Goal: Task Accomplishment & Management: Complete application form

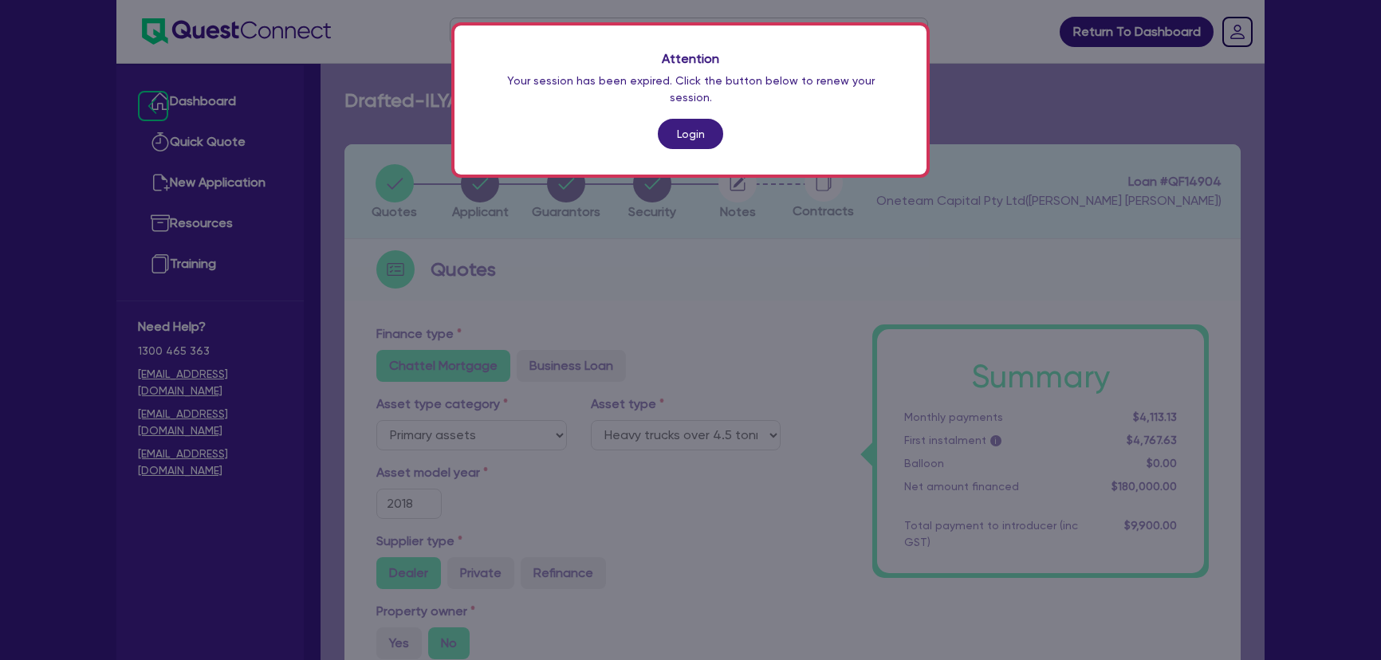
select select "PRIMARY_ASSETS"
select select "HEAVY_TRUCKS"
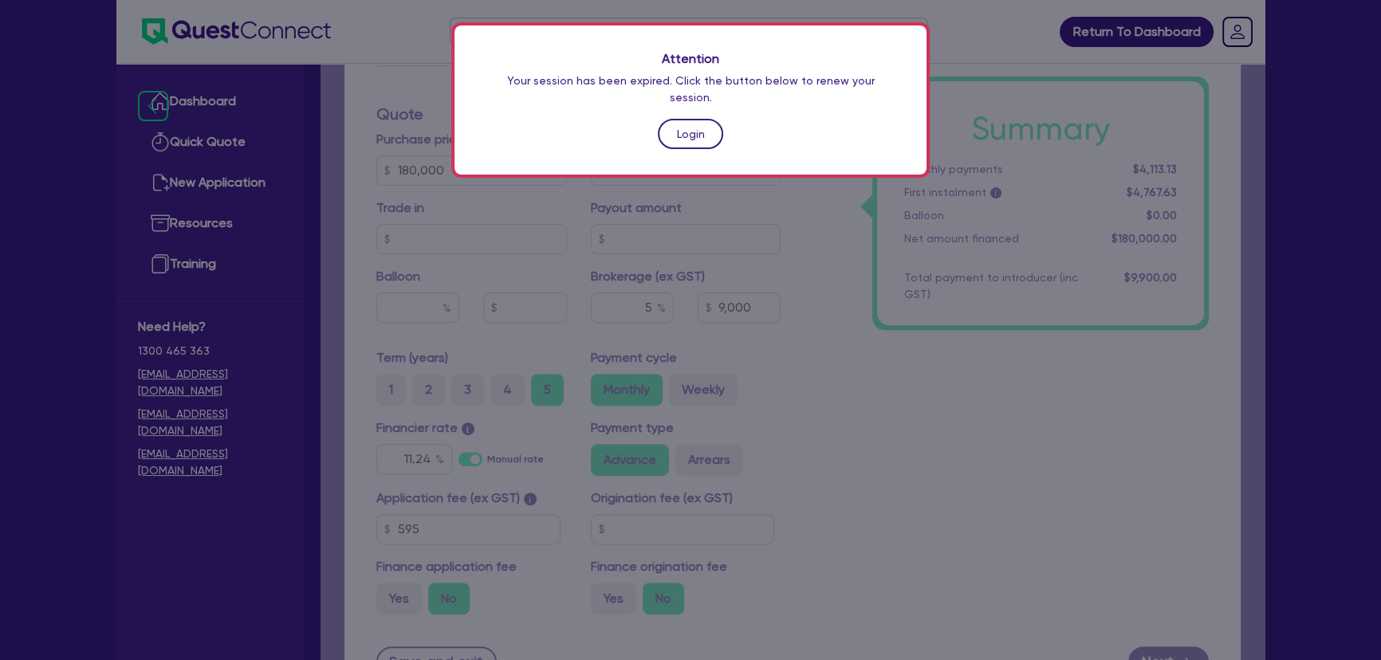
click at [719, 119] on link "Login" at bounding box center [690, 134] width 65 height 30
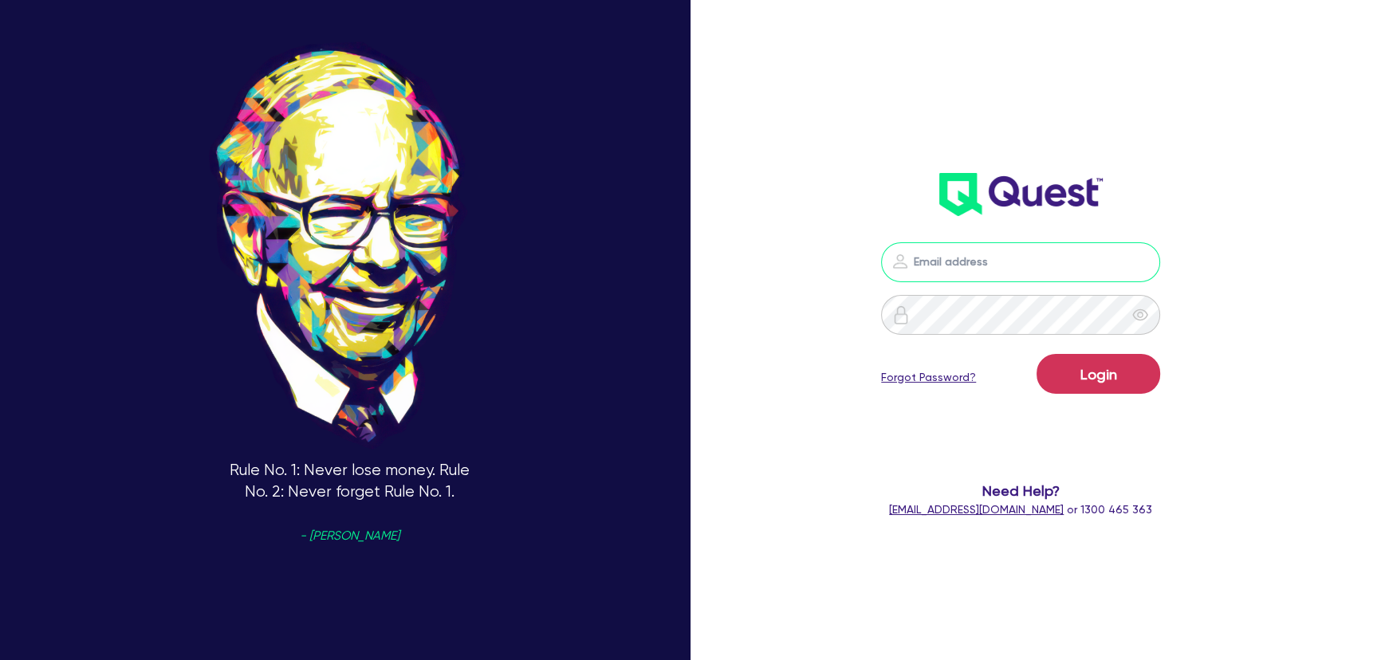
type input "[PERSON_NAME][EMAIL_ADDRESS][PERSON_NAME][DOMAIN_NAME]"
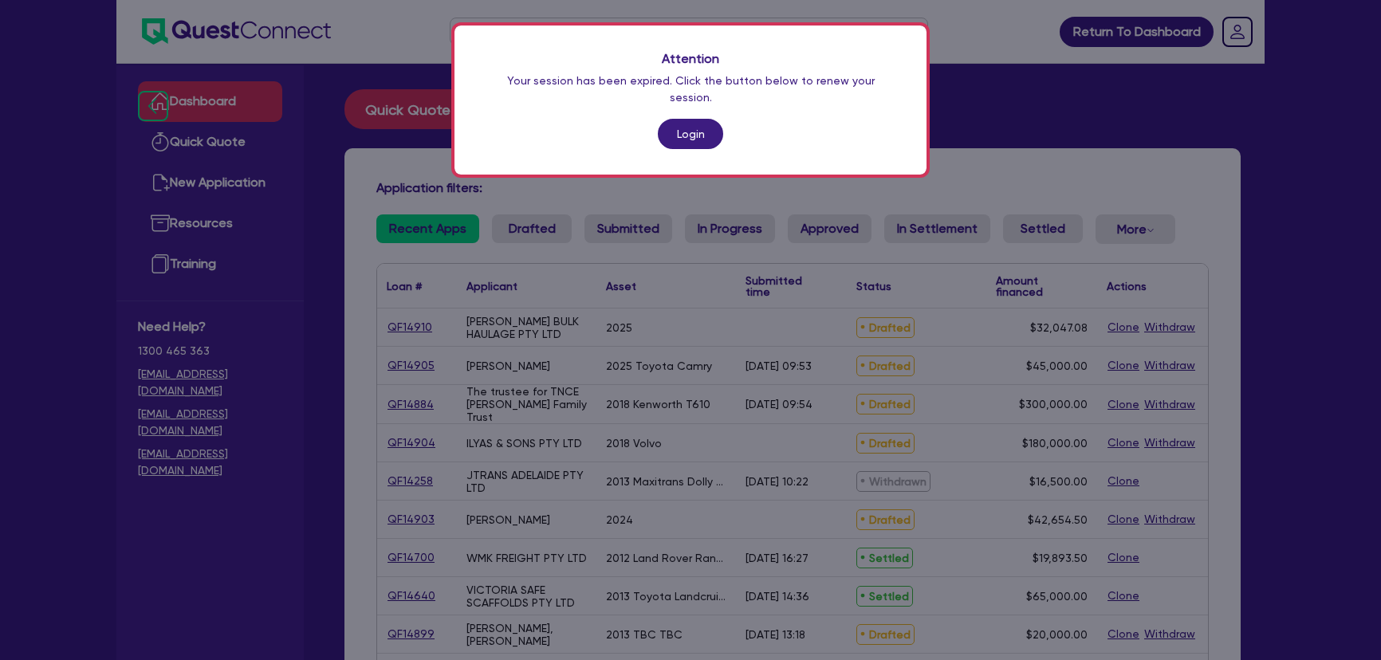
scroll to position [144, 0]
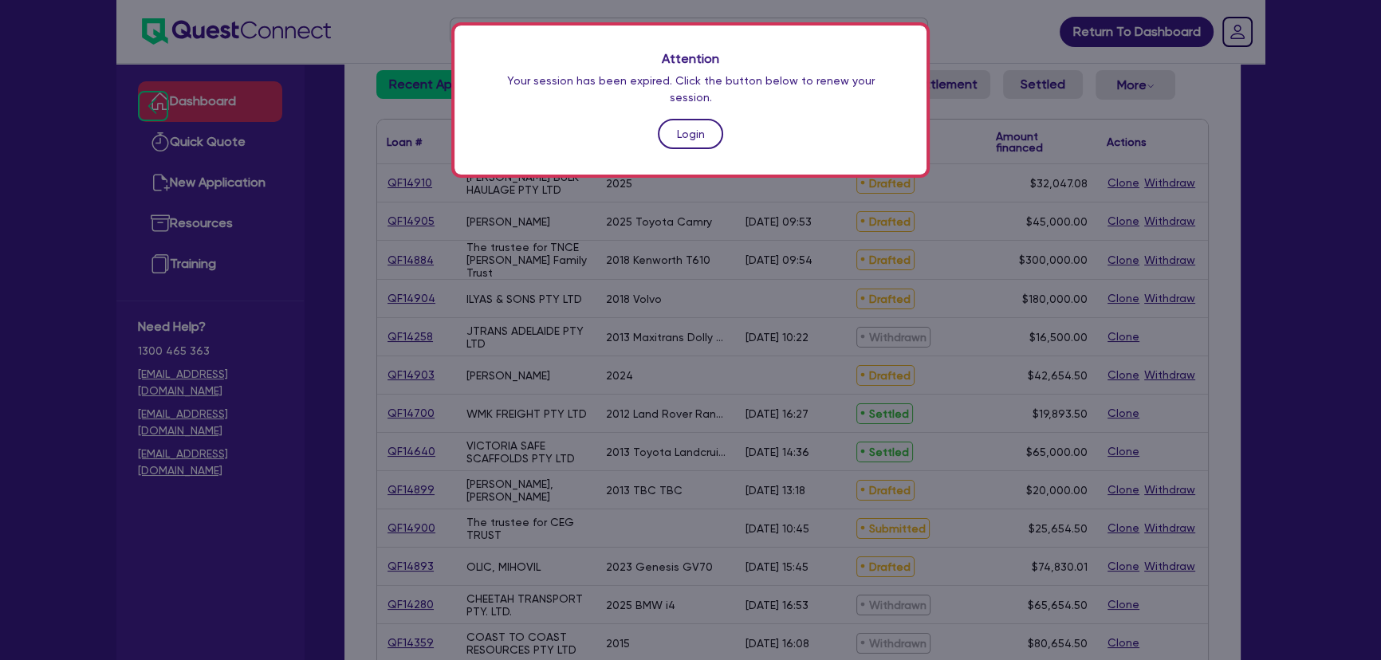
click at [696, 119] on link "Login" at bounding box center [690, 134] width 65 height 30
